Goal: Task Accomplishment & Management: Use online tool/utility

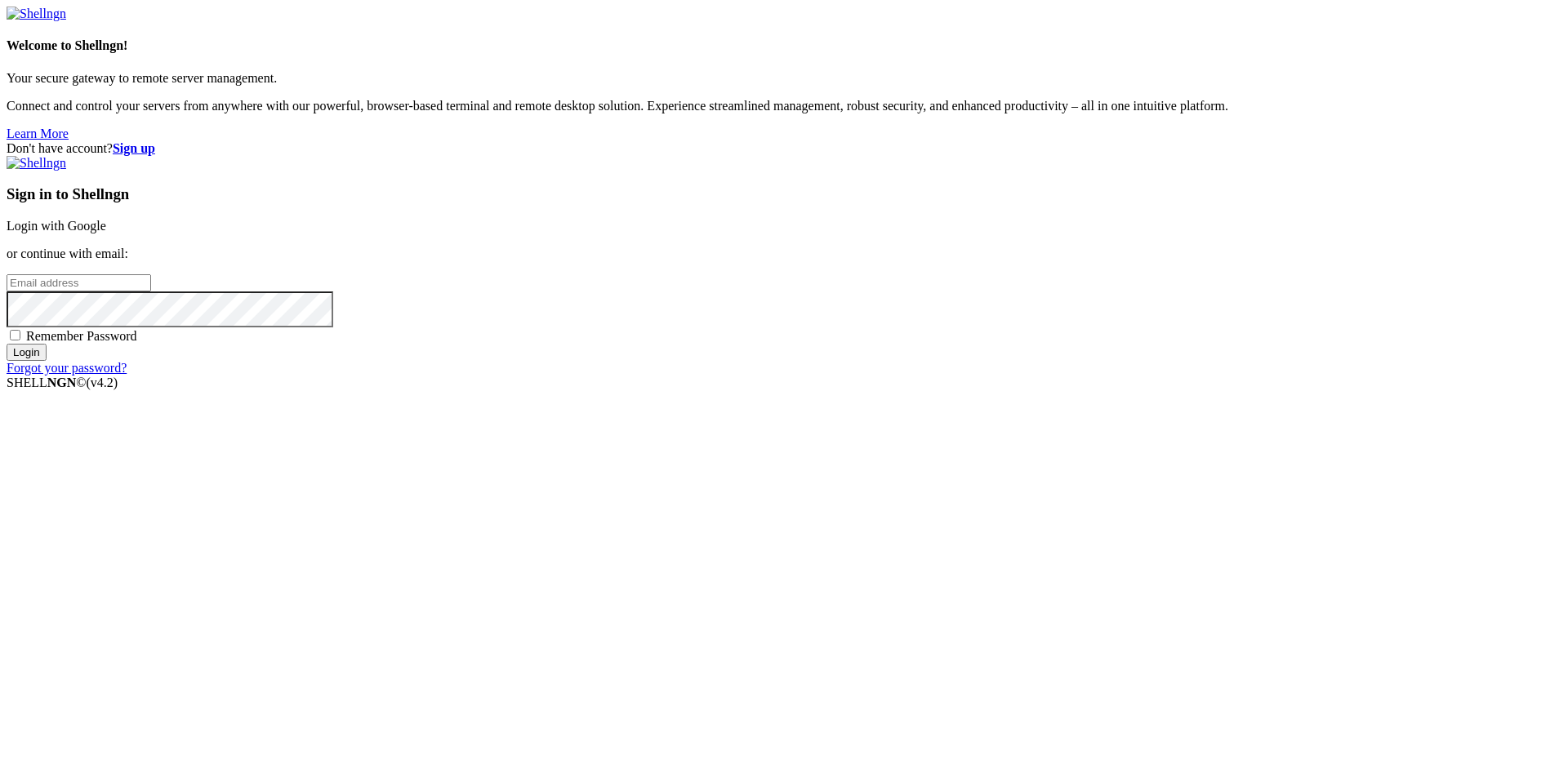
click at [106, 233] on link "Login with Google" at bounding box center [57, 226] width 99 height 14
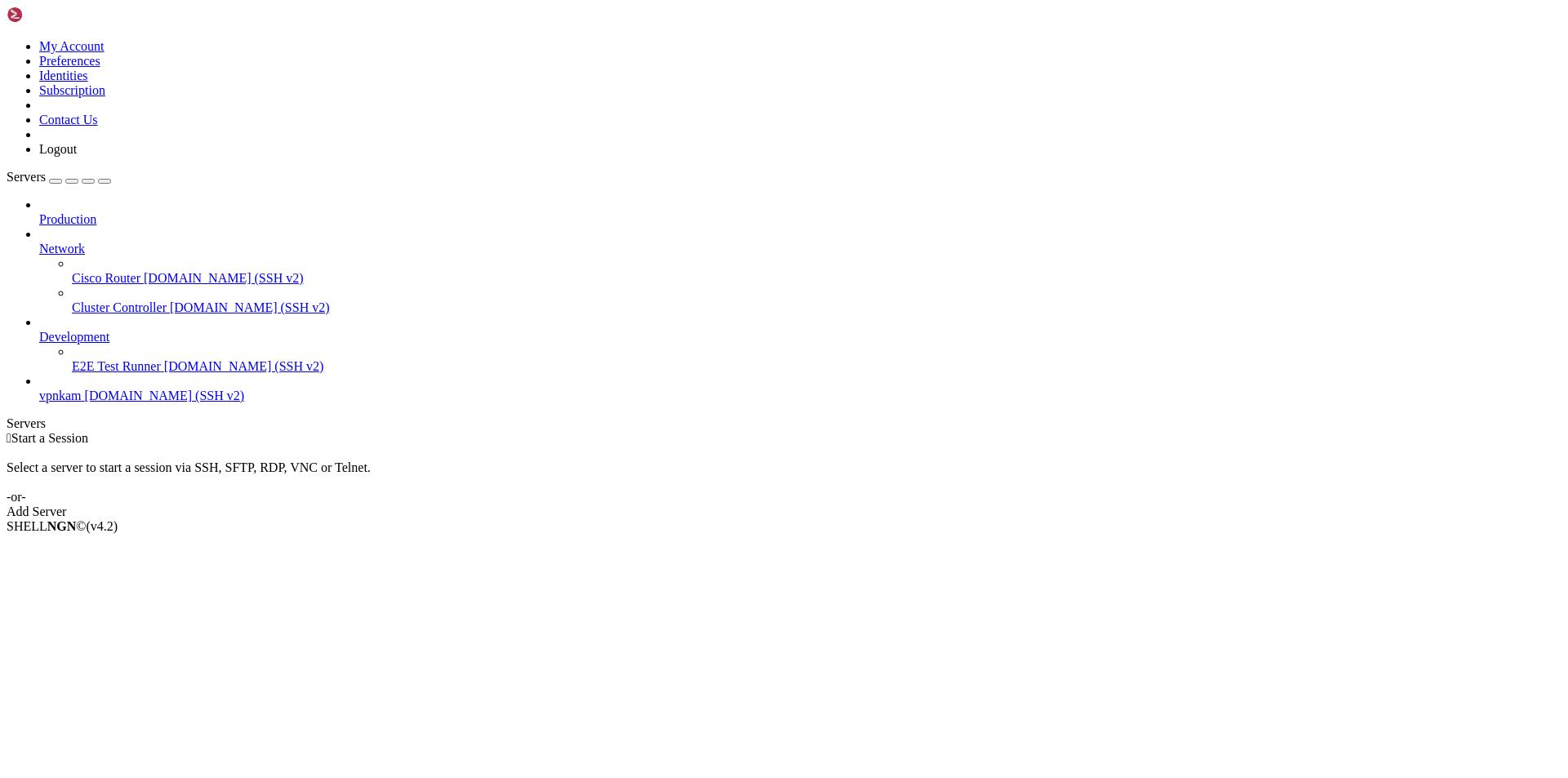
click at [81, 389] on span "vpnkam" at bounding box center [60, 396] width 43 height 14
